Goal: Task Accomplishment & Management: Manage account settings

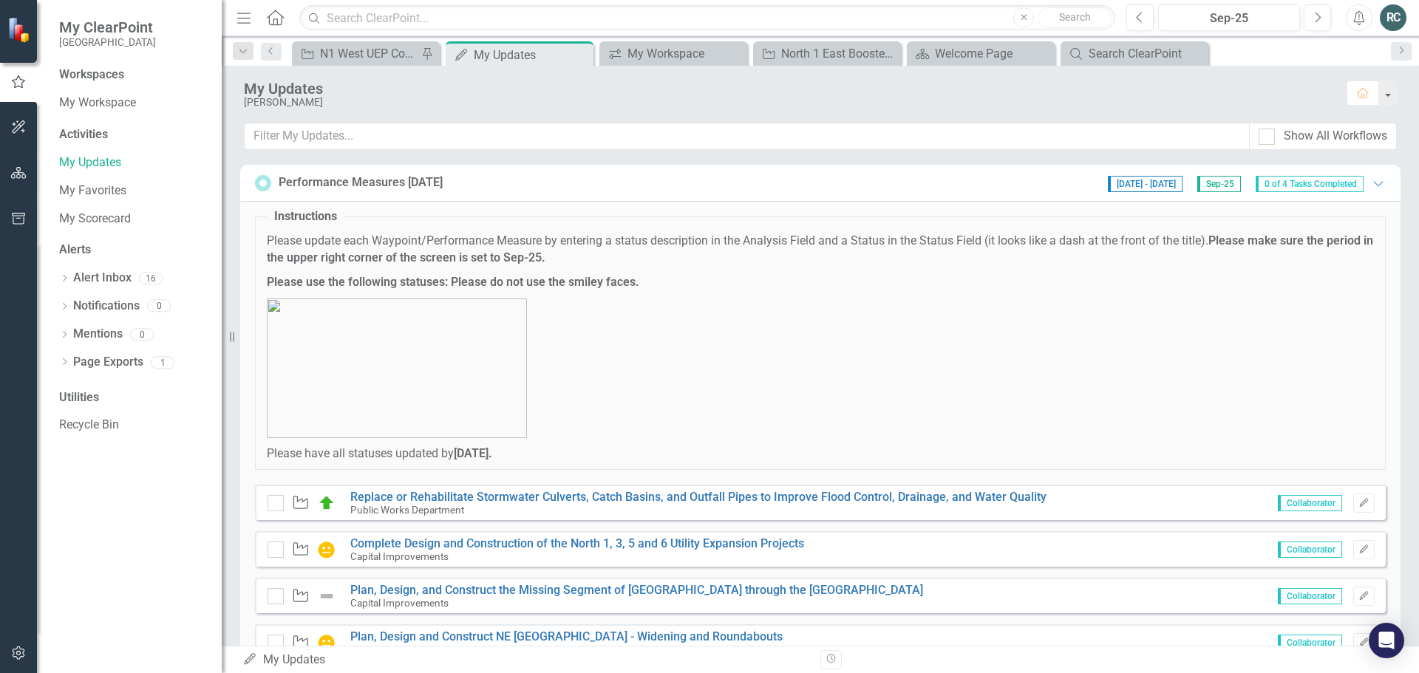
click at [1395, 15] on div "RC" at bounding box center [1393, 17] width 27 height 27
click at [1061, 373] on p at bounding box center [820, 369] width 1107 height 140
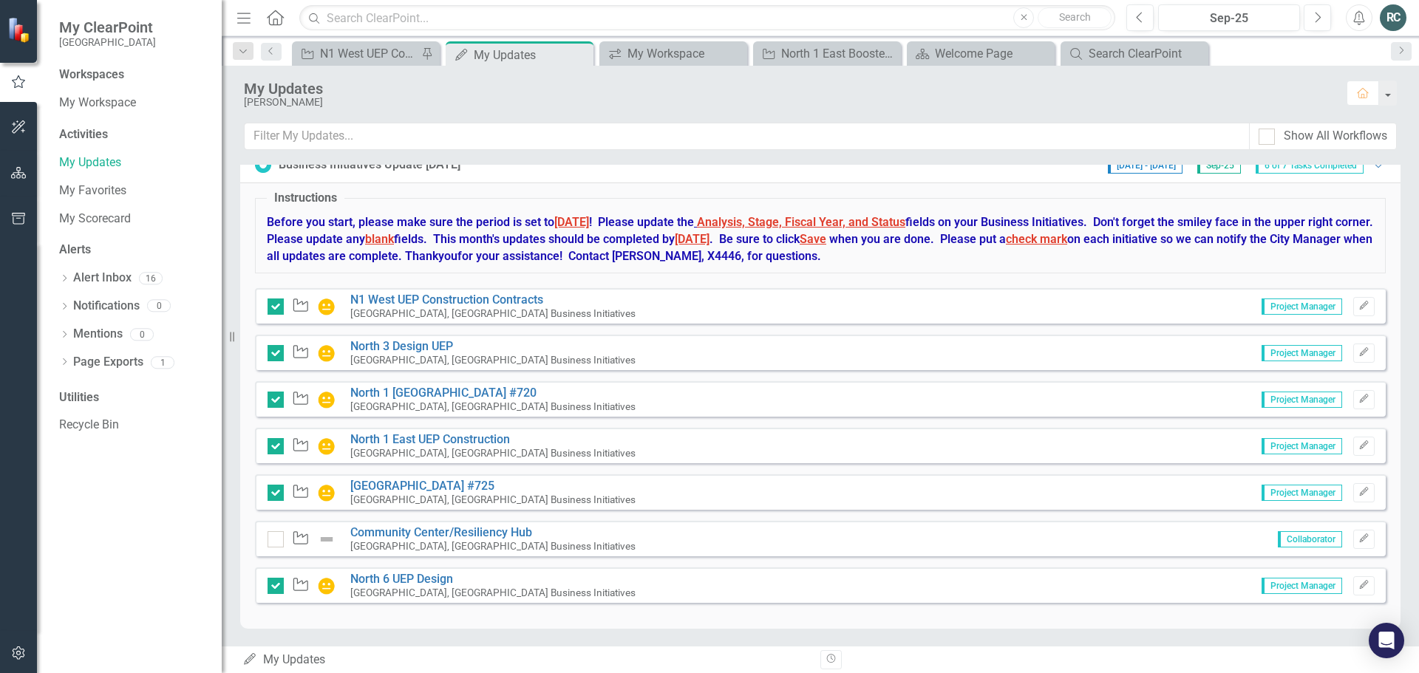
scroll to position [560, 0]
click at [303, 306] on icon "Waypoint" at bounding box center [300, 303] width 19 height 15
click at [1359, 308] on icon "Edit" at bounding box center [1364, 304] width 11 height 9
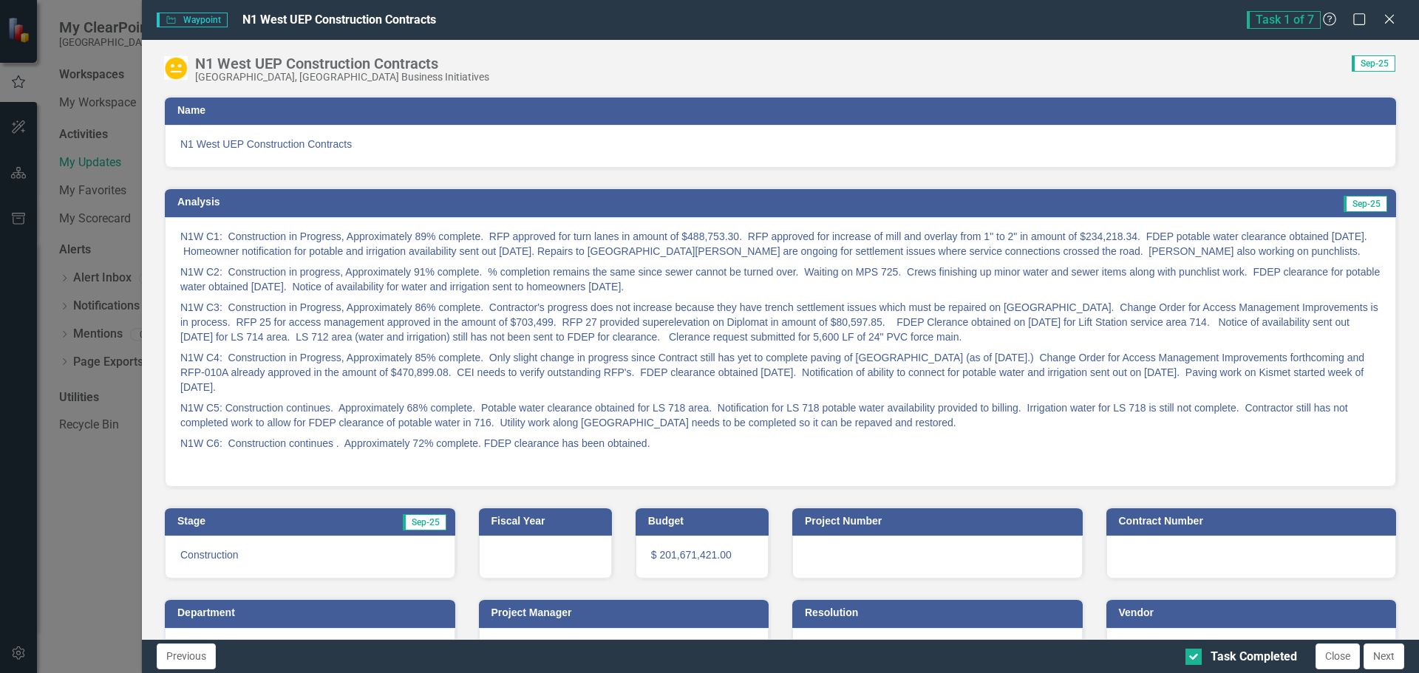
scroll to position [129, 0]
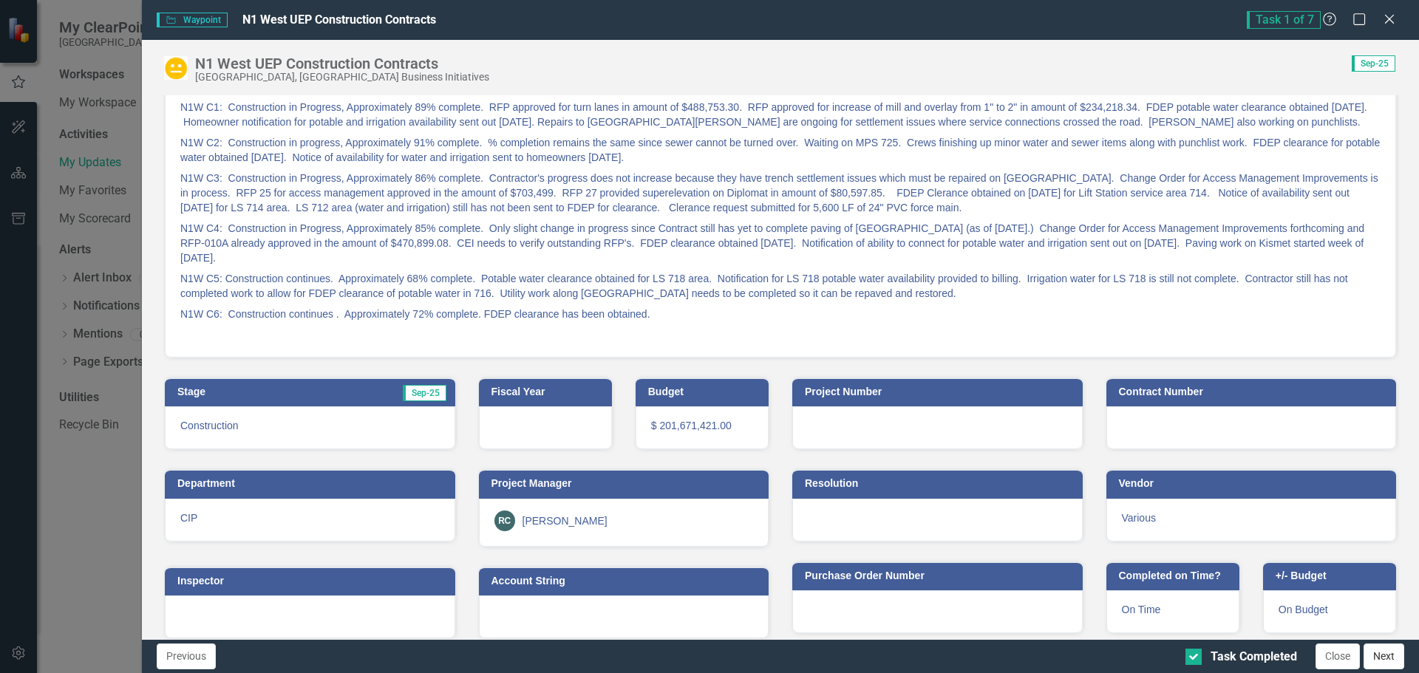
click at [1390, 659] on button "Next" at bounding box center [1384, 657] width 41 height 26
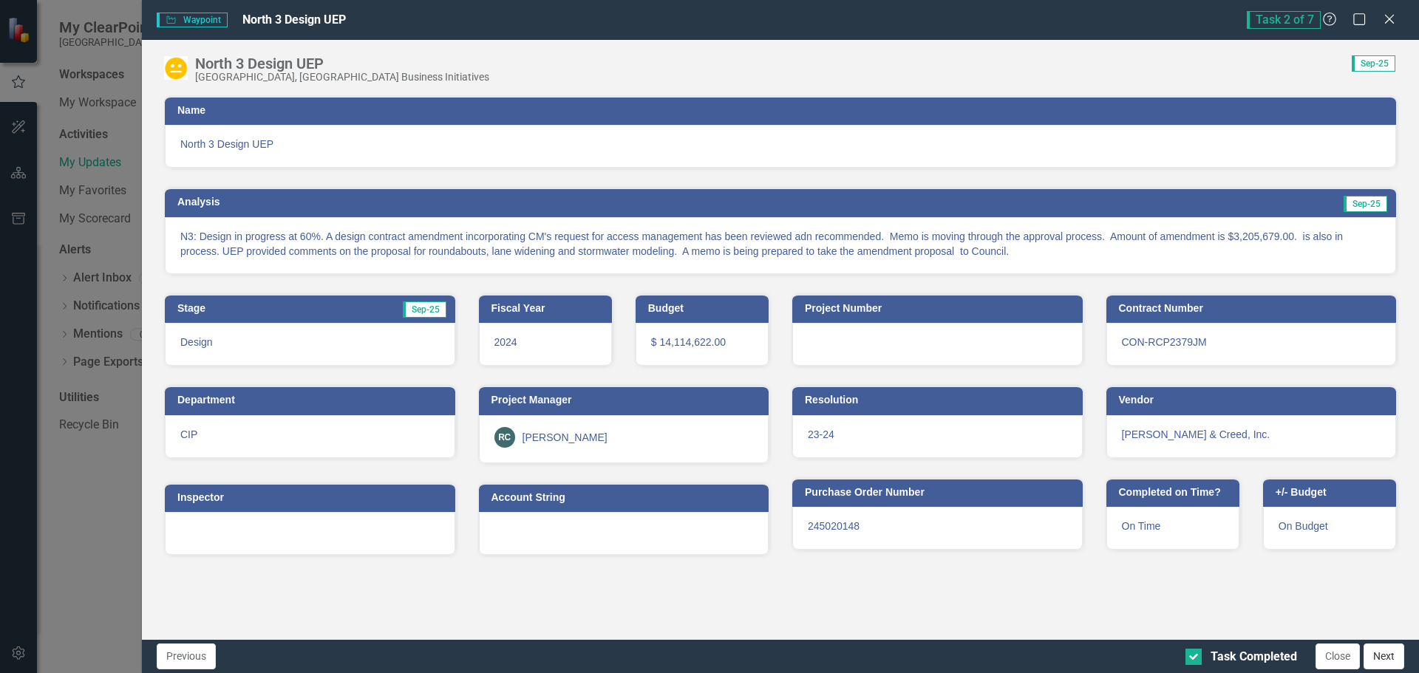
click at [1393, 659] on button "Next" at bounding box center [1384, 657] width 41 height 26
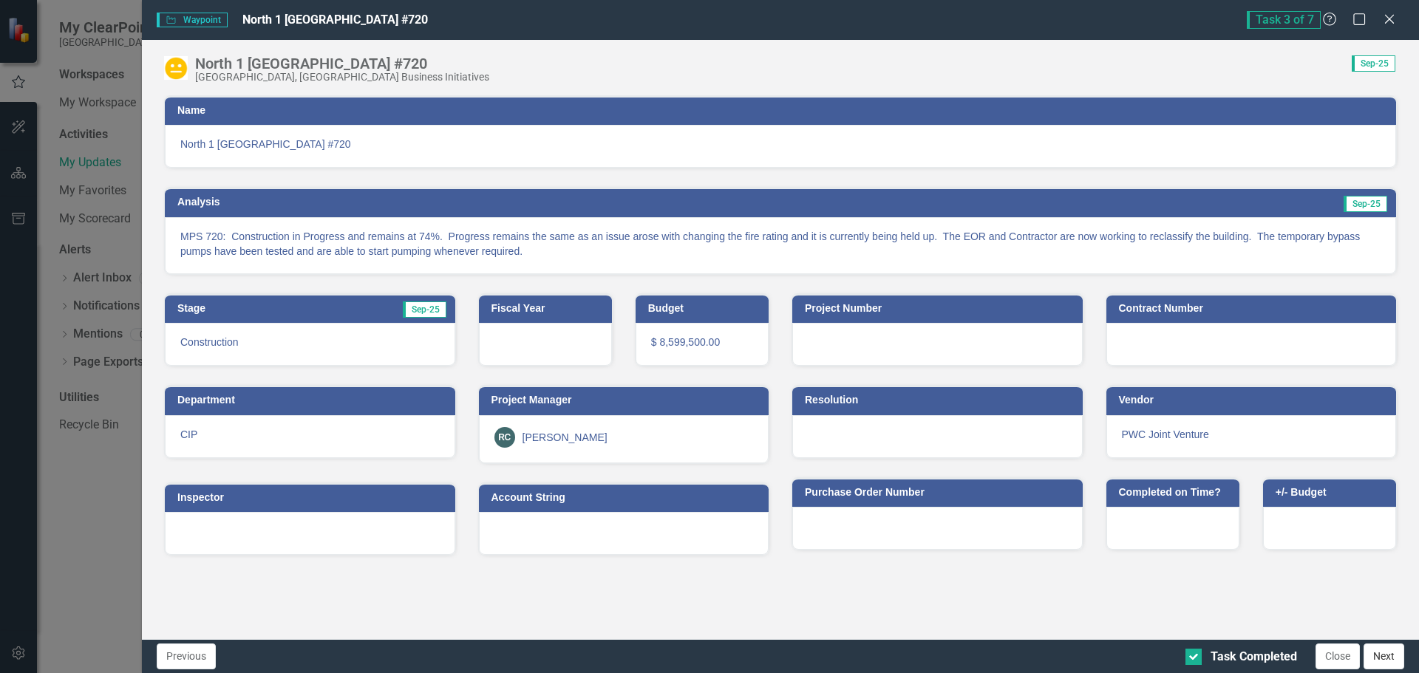
click at [1392, 657] on button "Next" at bounding box center [1384, 657] width 41 height 26
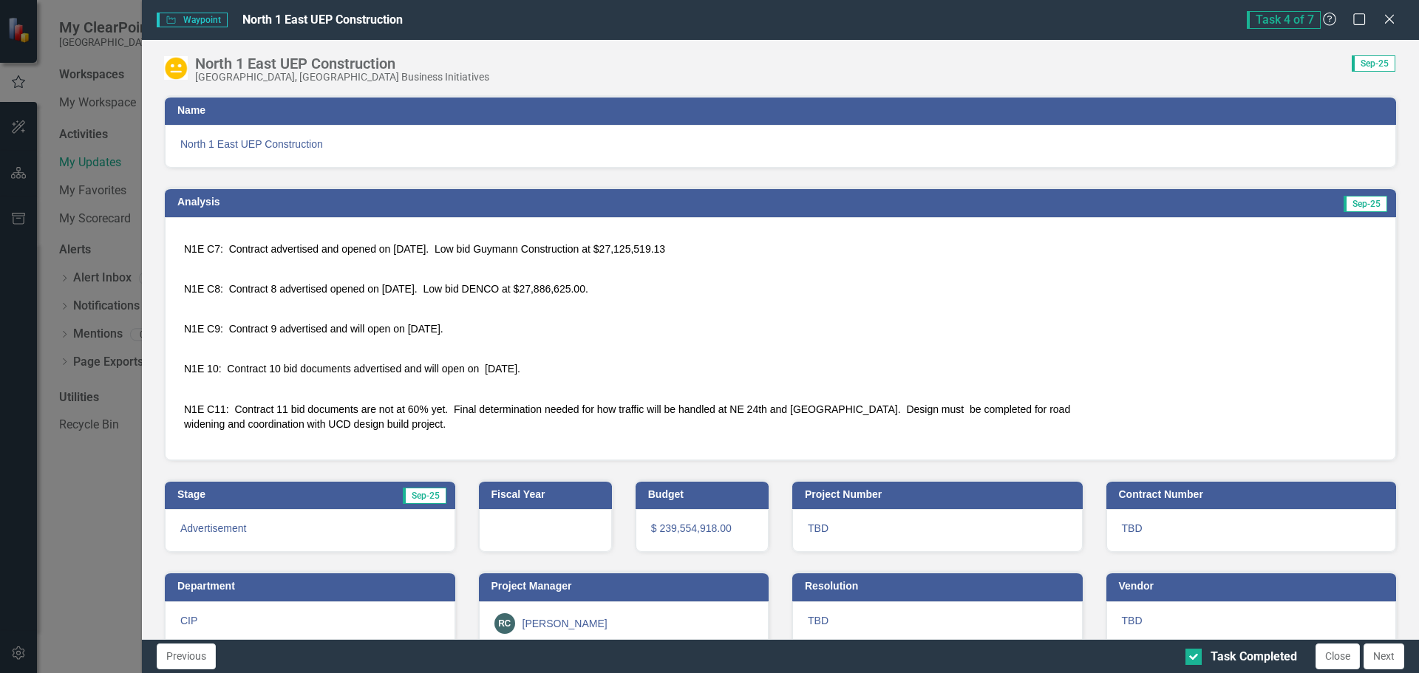
click at [1392, 657] on button "Next" at bounding box center [1384, 657] width 41 height 26
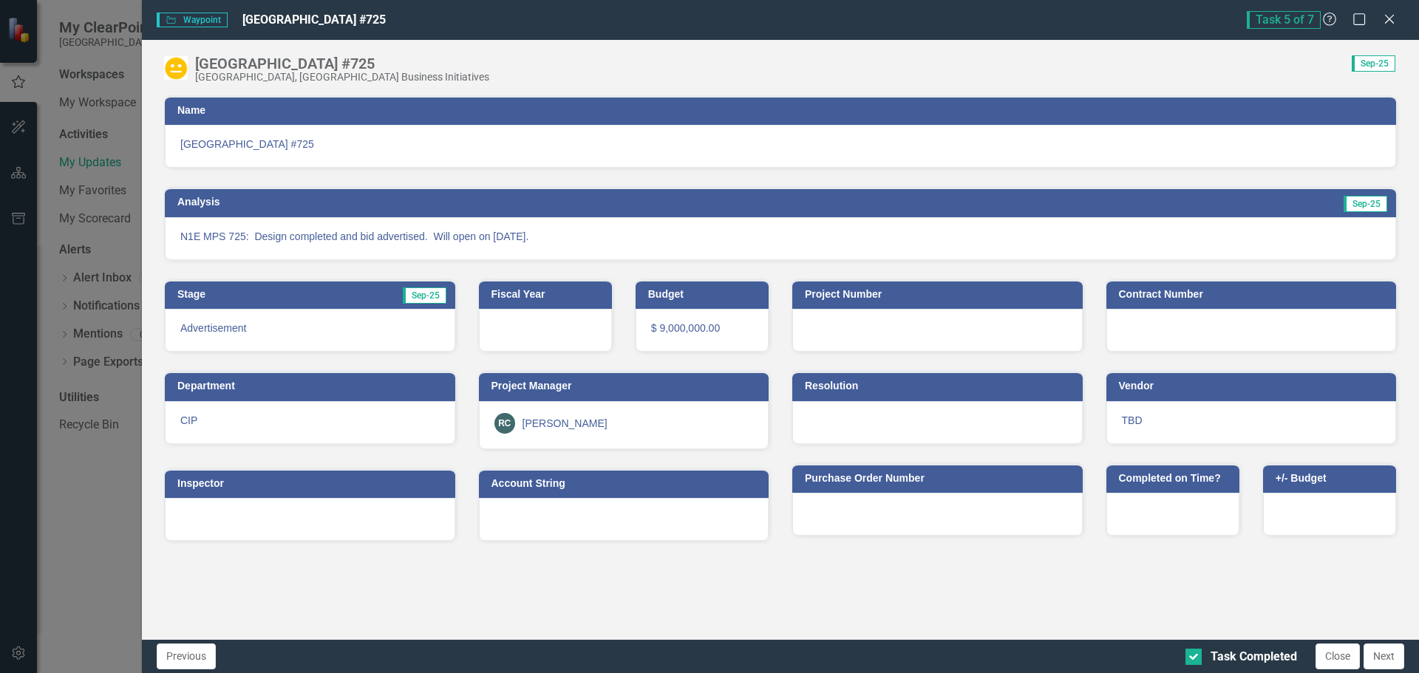
click at [1392, 657] on button "Next" at bounding box center [1384, 657] width 41 height 26
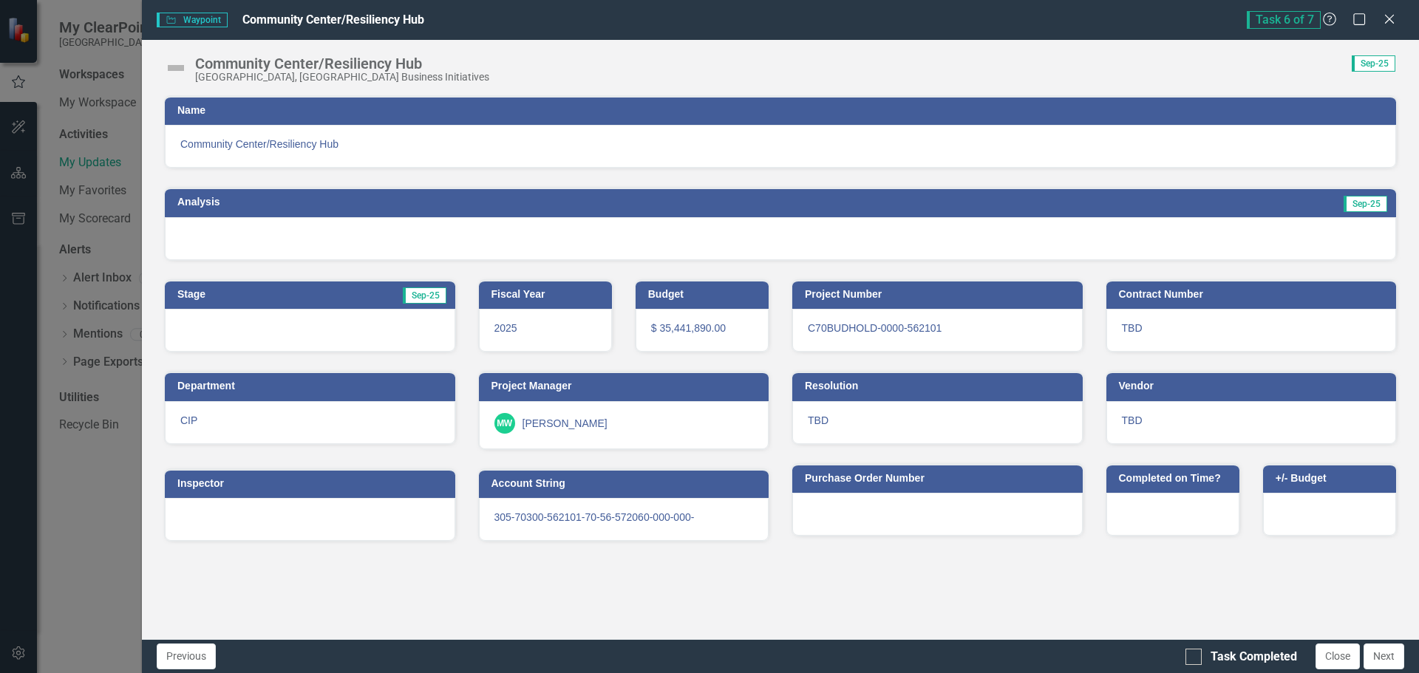
click at [1392, 657] on button "Next" at bounding box center [1384, 657] width 41 height 26
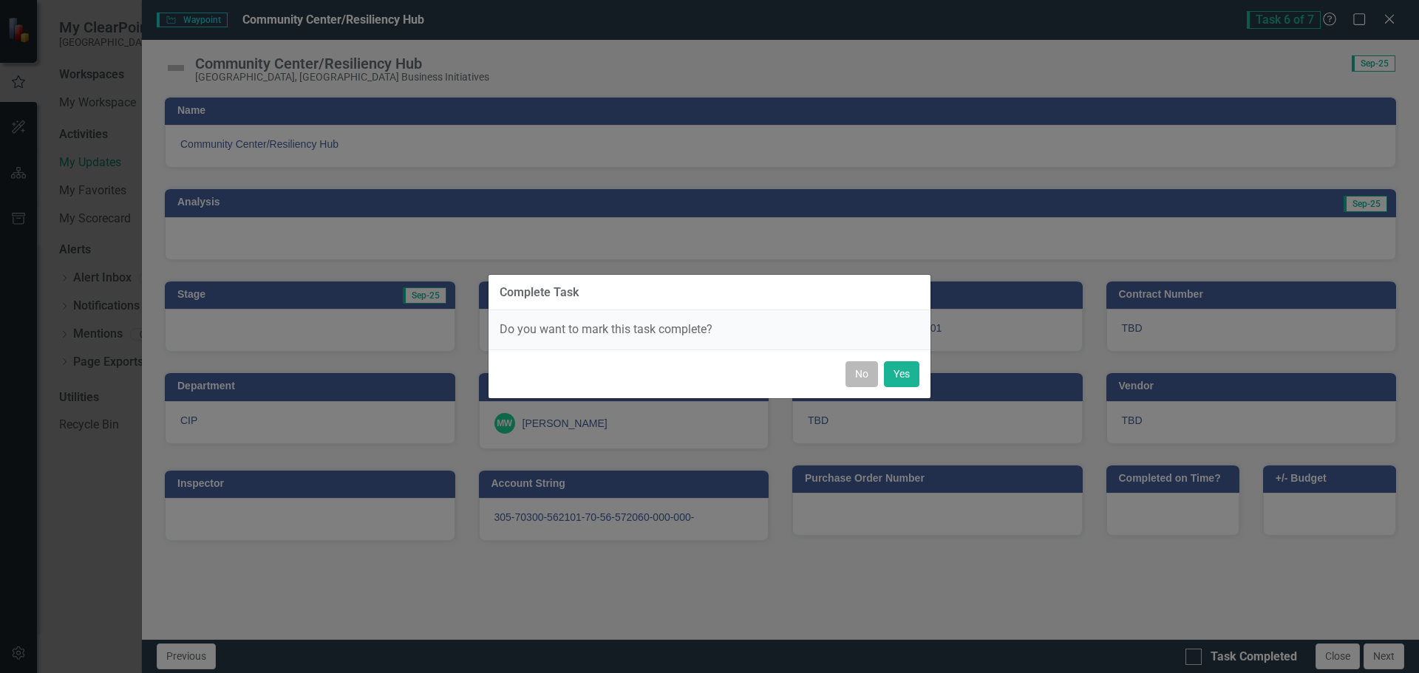
click at [869, 375] on button "No" at bounding box center [862, 374] width 33 height 26
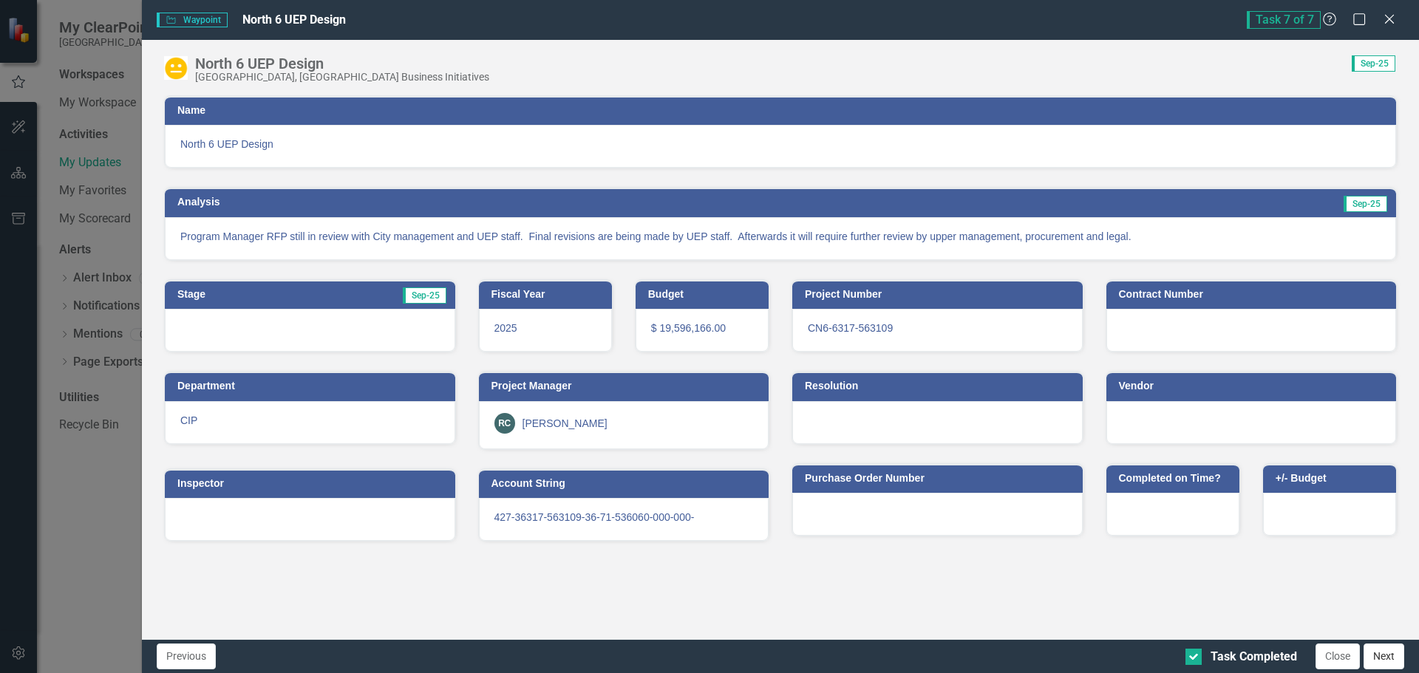
click at [1380, 658] on button "Next" at bounding box center [1384, 657] width 41 height 26
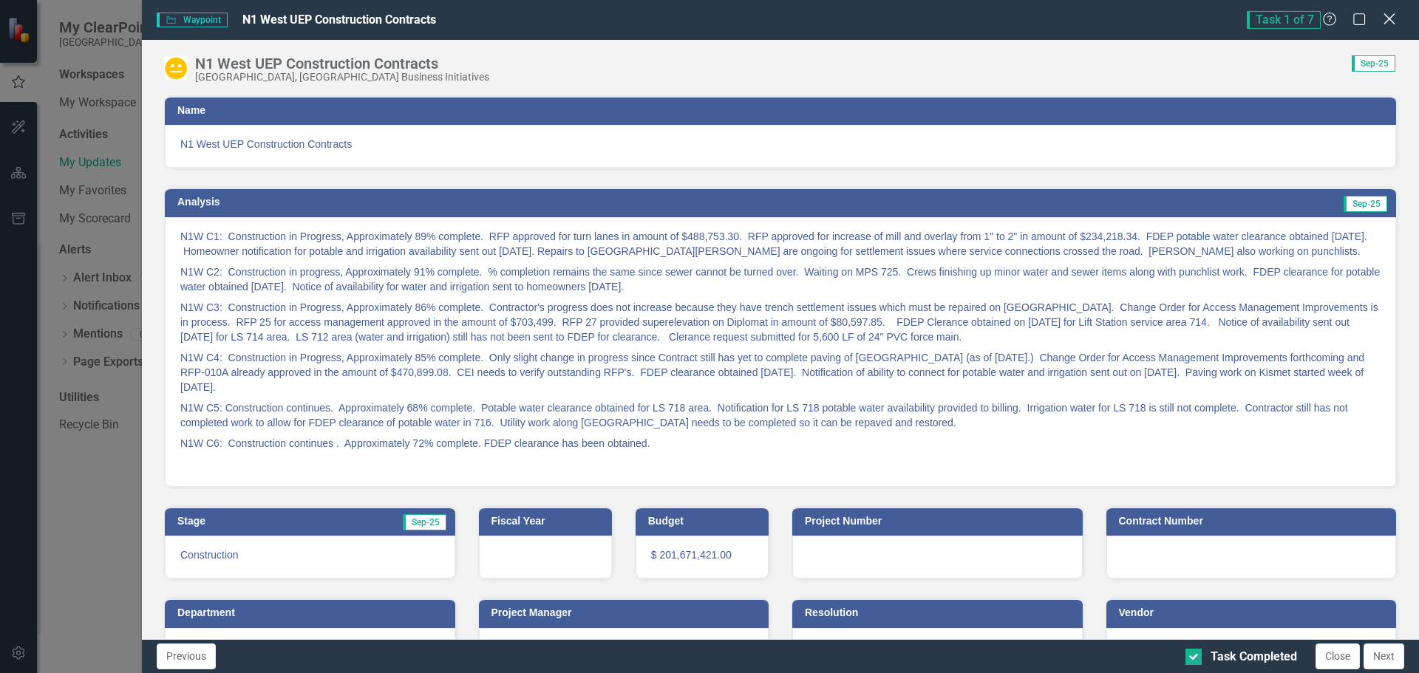
click at [1393, 16] on icon at bounding box center [1389, 18] width 11 height 11
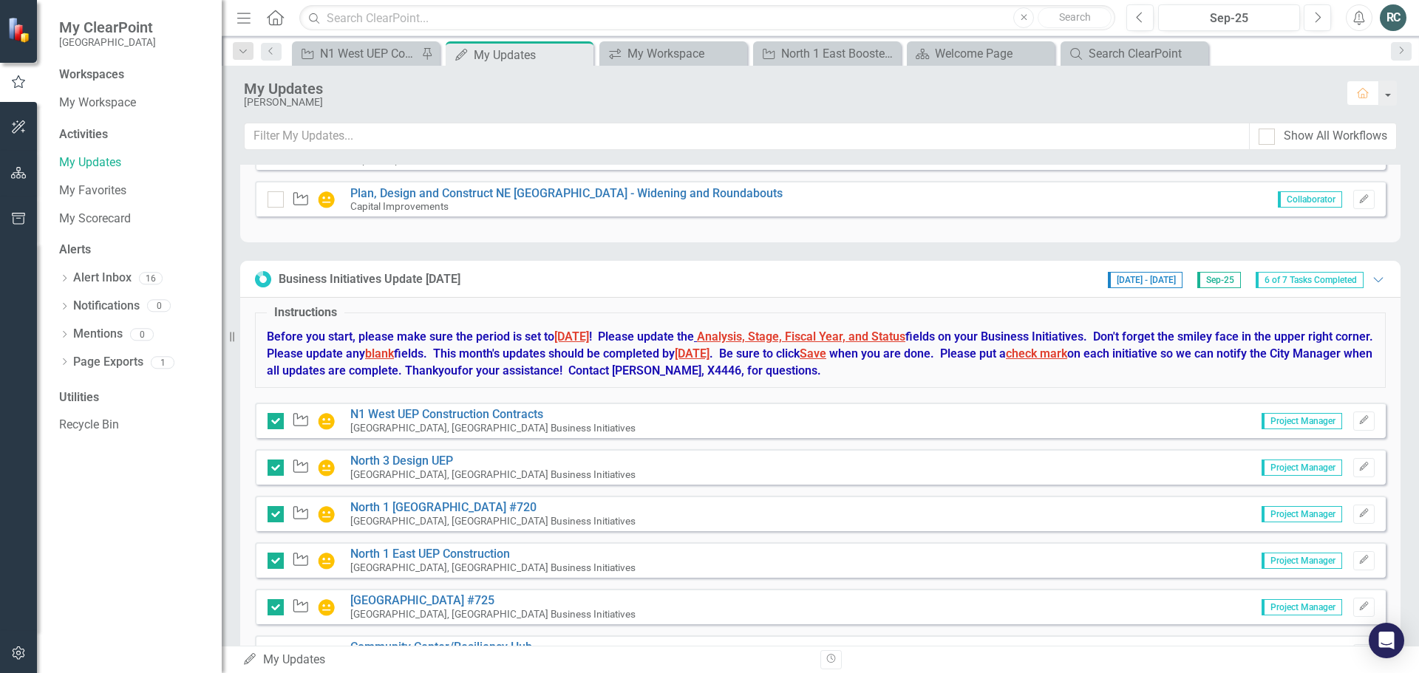
scroll to position [560, 0]
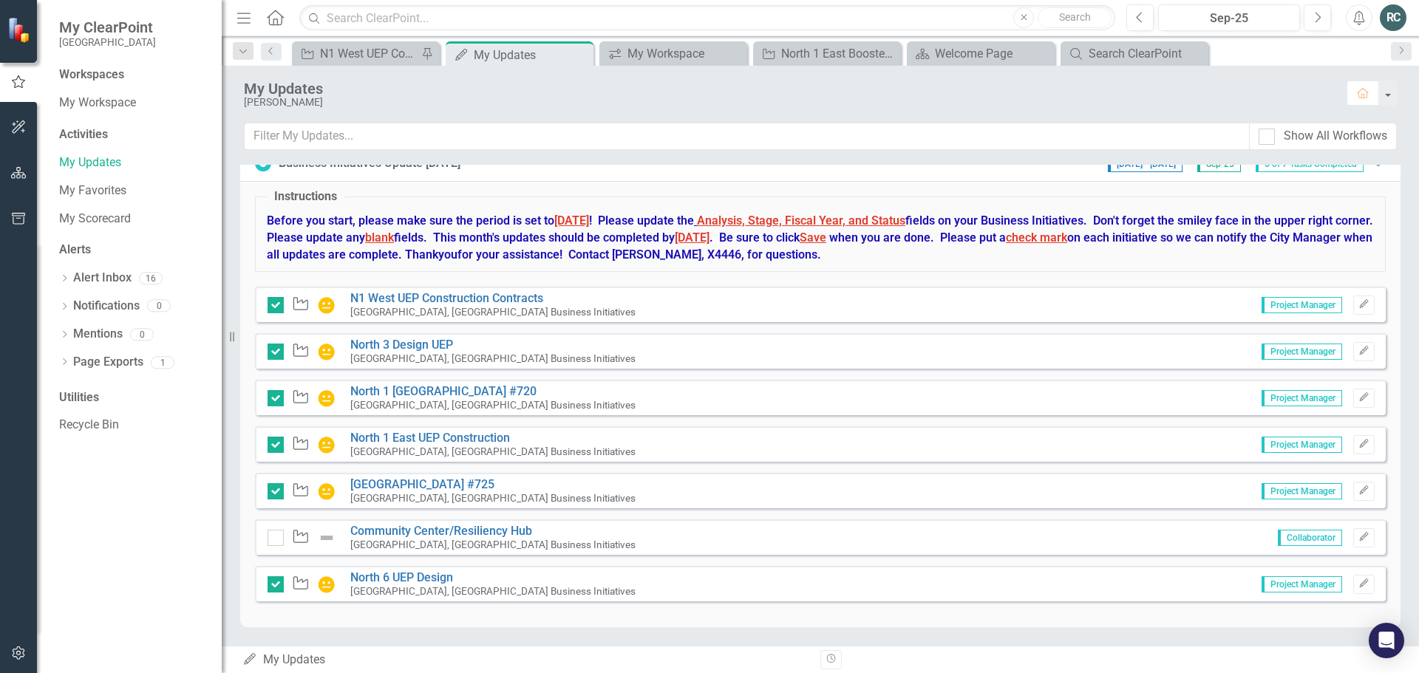
click at [298, 661] on div "My Updates My Updates" at bounding box center [525, 660] width 567 height 17
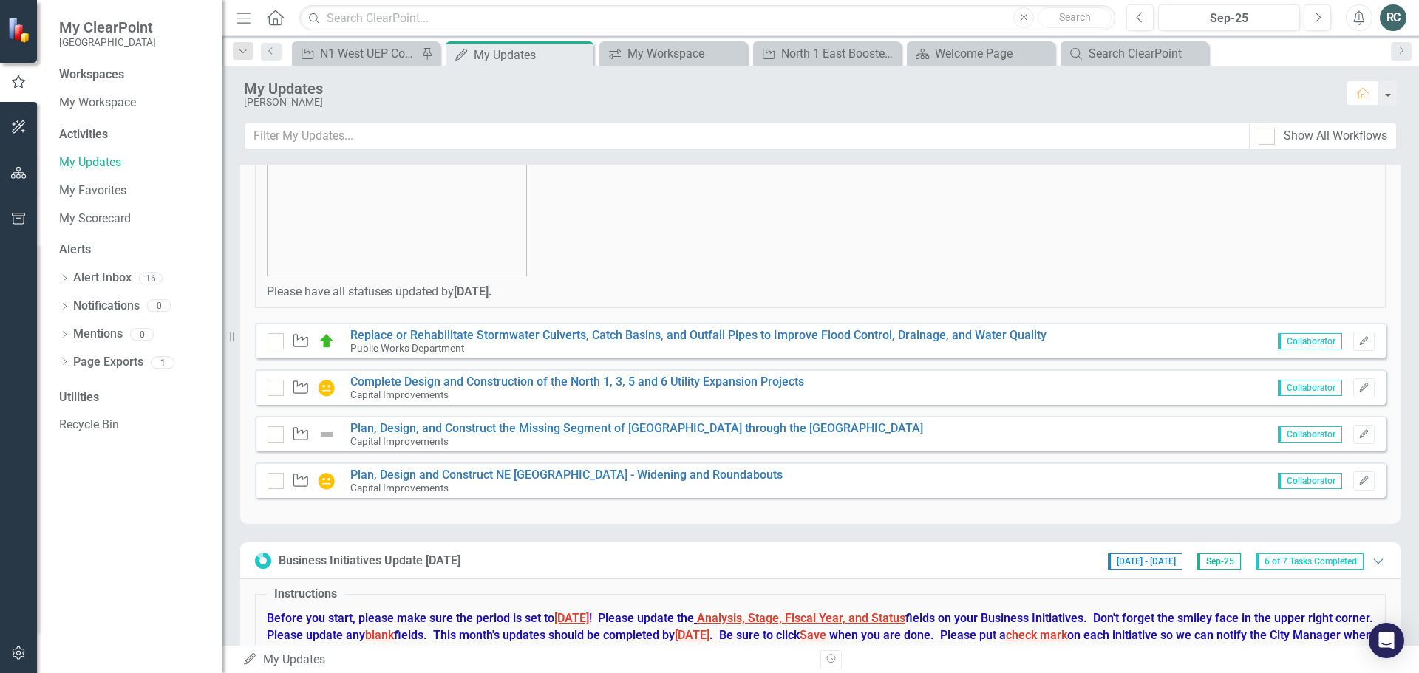
scroll to position [0, 0]
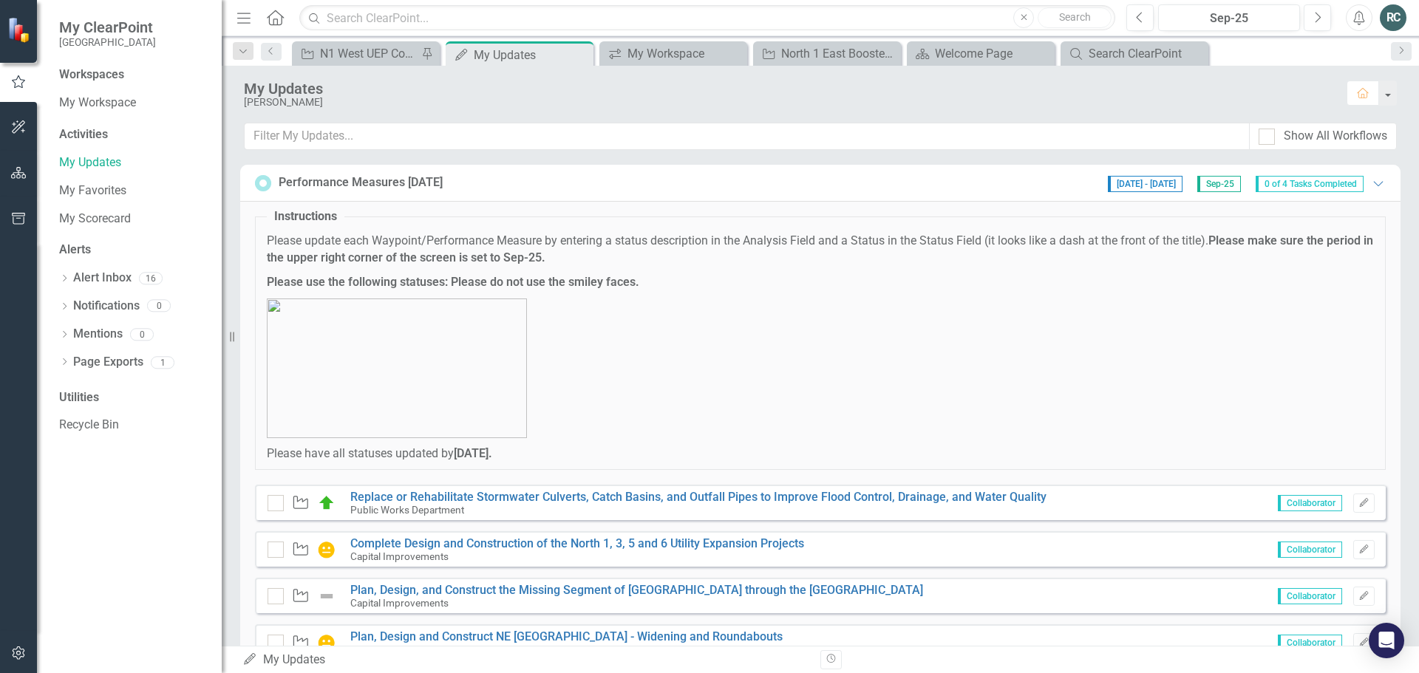
click at [1394, 22] on div "RC" at bounding box center [1393, 17] width 27 height 27
click at [1336, 180] on link "Logout Log Out" at bounding box center [1347, 186] width 117 height 27
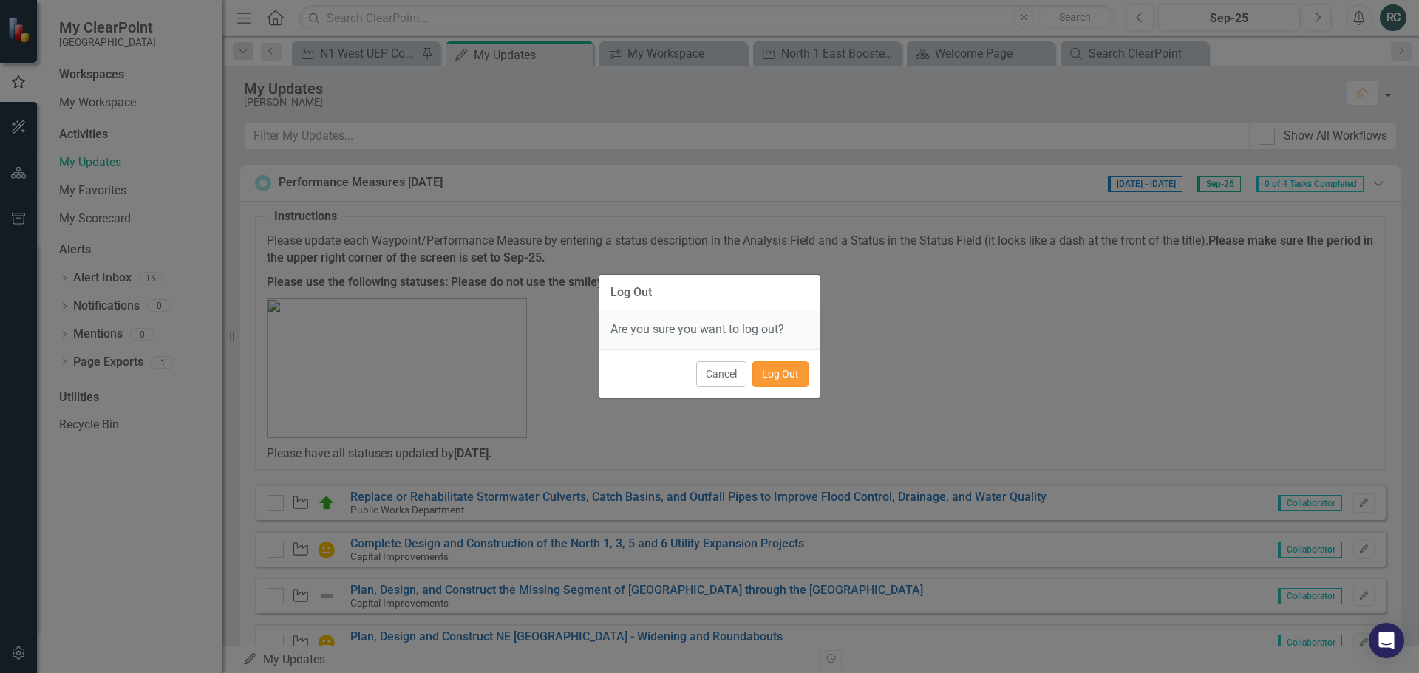
click at [795, 378] on button "Log Out" at bounding box center [781, 374] width 56 height 26
